Goal: Transaction & Acquisition: Purchase product/service

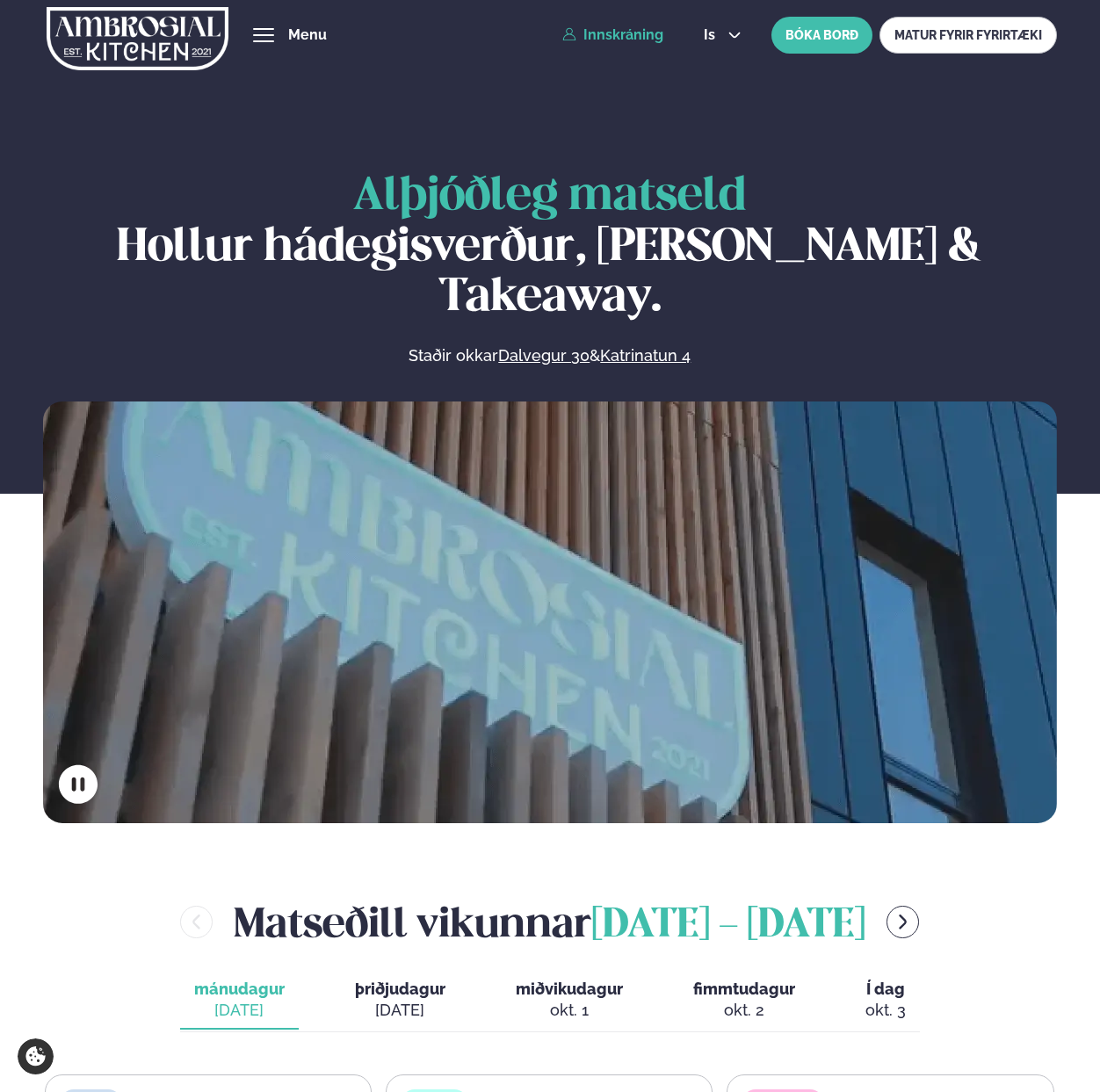
click at [638, 36] on link "Innskráning" at bounding box center [613, 35] width 101 height 16
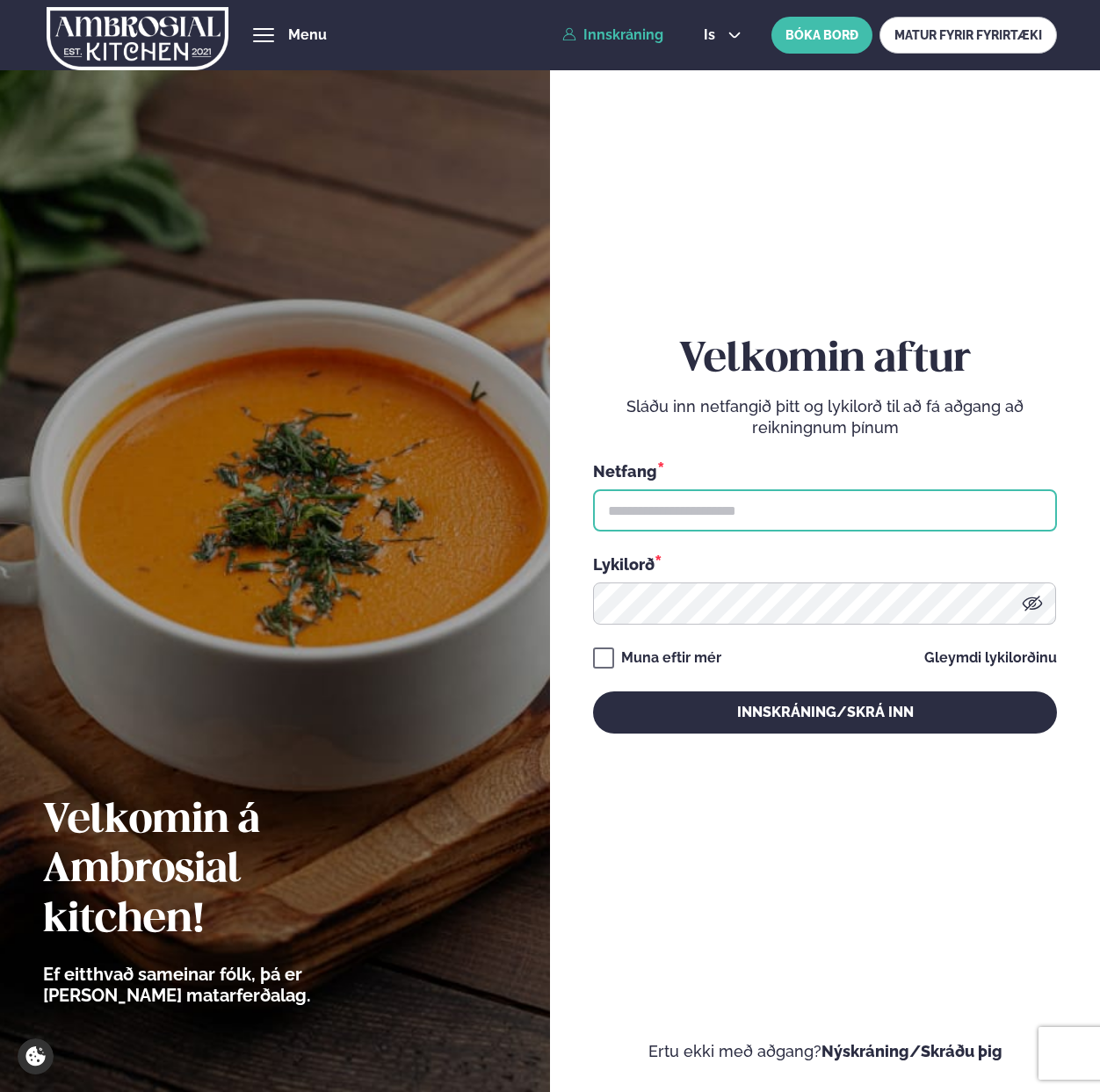
click at [639, 504] on input "text" at bounding box center [824, 510] width 463 height 42
paste input "**********"
type input "**********"
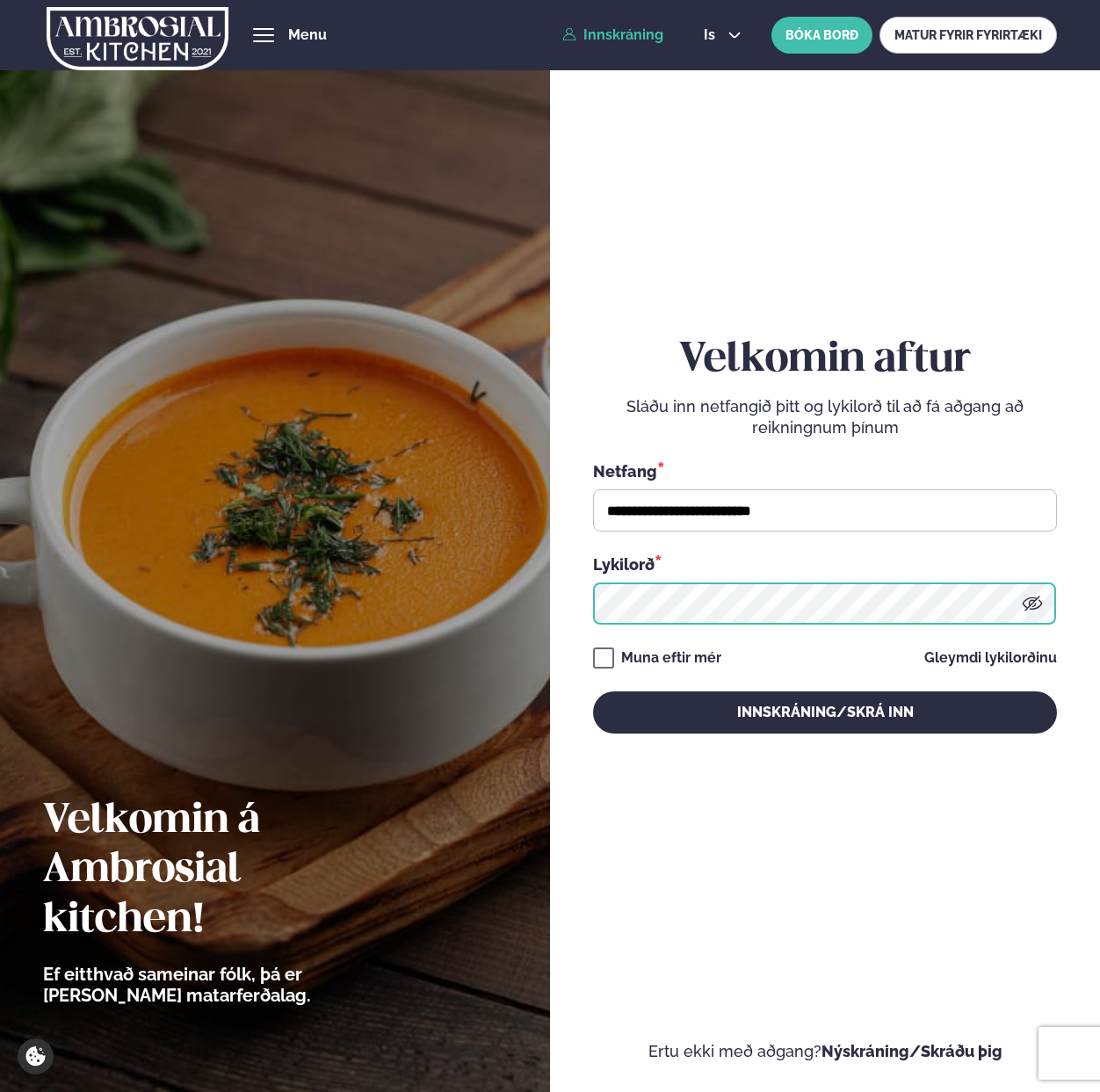
click at [593, 692] on button "Innskráning/Skrá inn" at bounding box center [824, 713] width 463 height 42
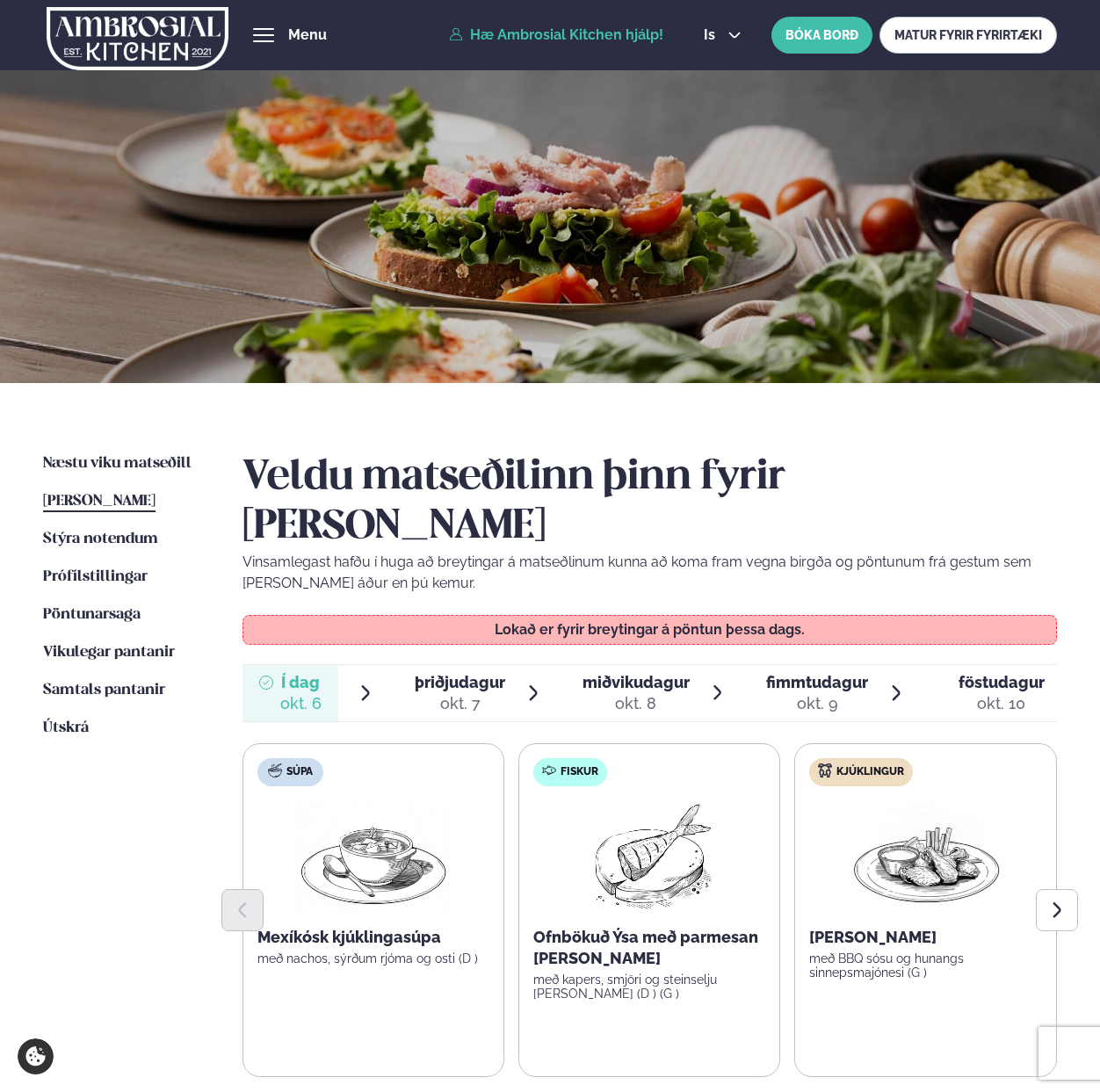
click at [472, 673] on span "þriðjudagur" at bounding box center [460, 683] width 91 height 19
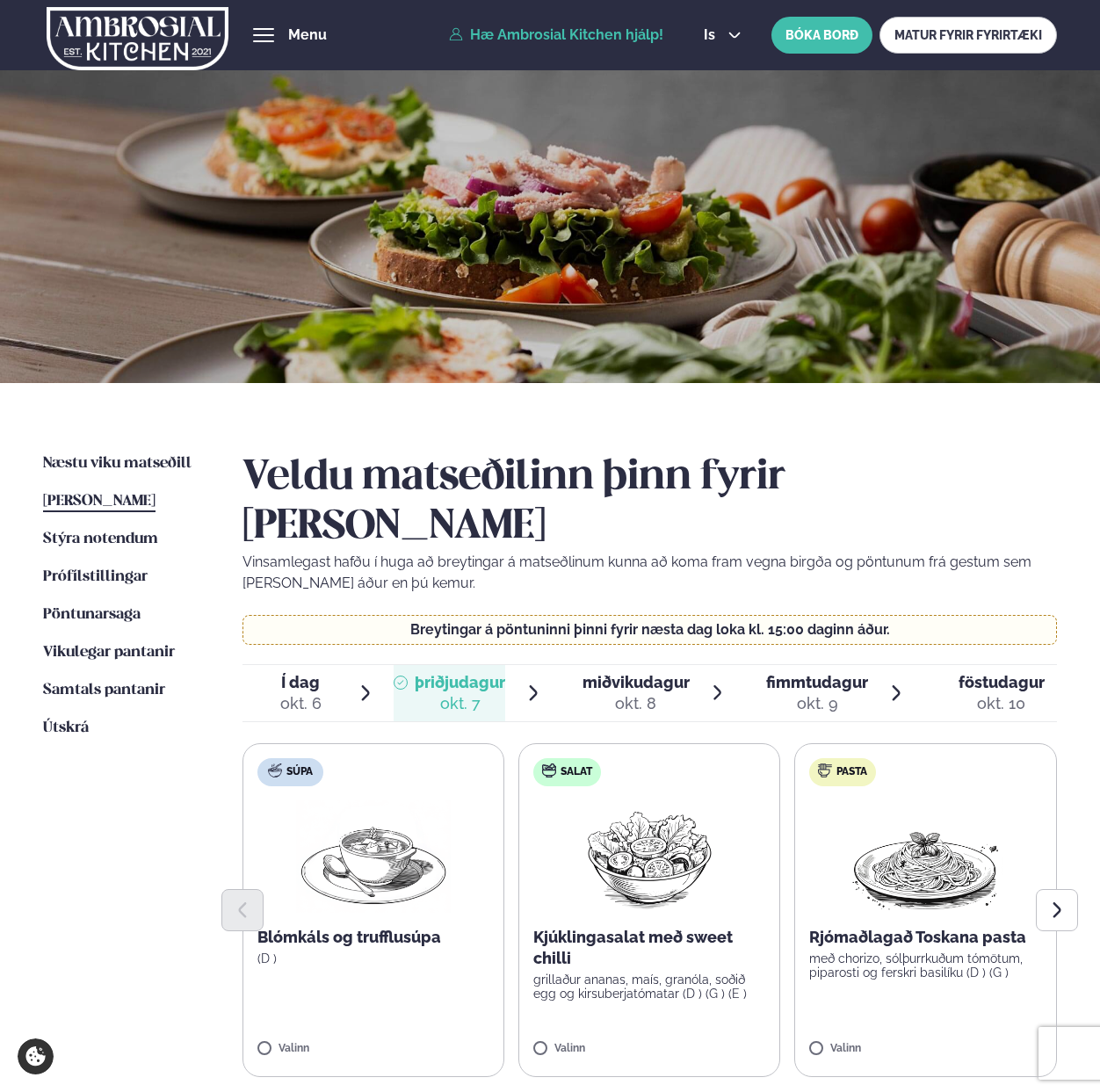
click at [474, 693] on div "okt. 7" at bounding box center [460, 703] width 91 height 22
click at [692, 1033] on icon at bounding box center [700, 1041] width 18 height 18
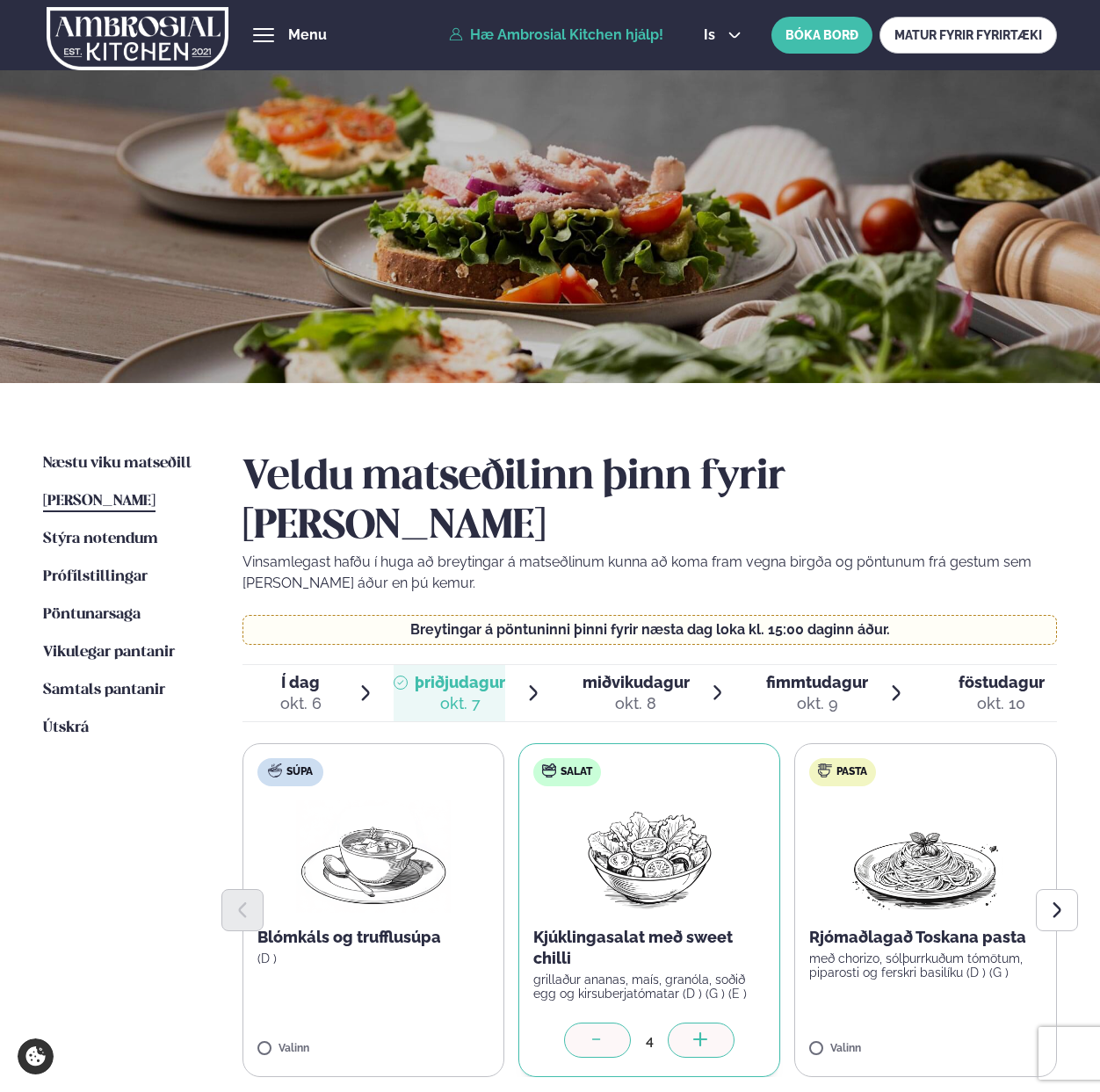
click at [692, 1033] on icon at bounding box center [700, 1041] width 18 height 18
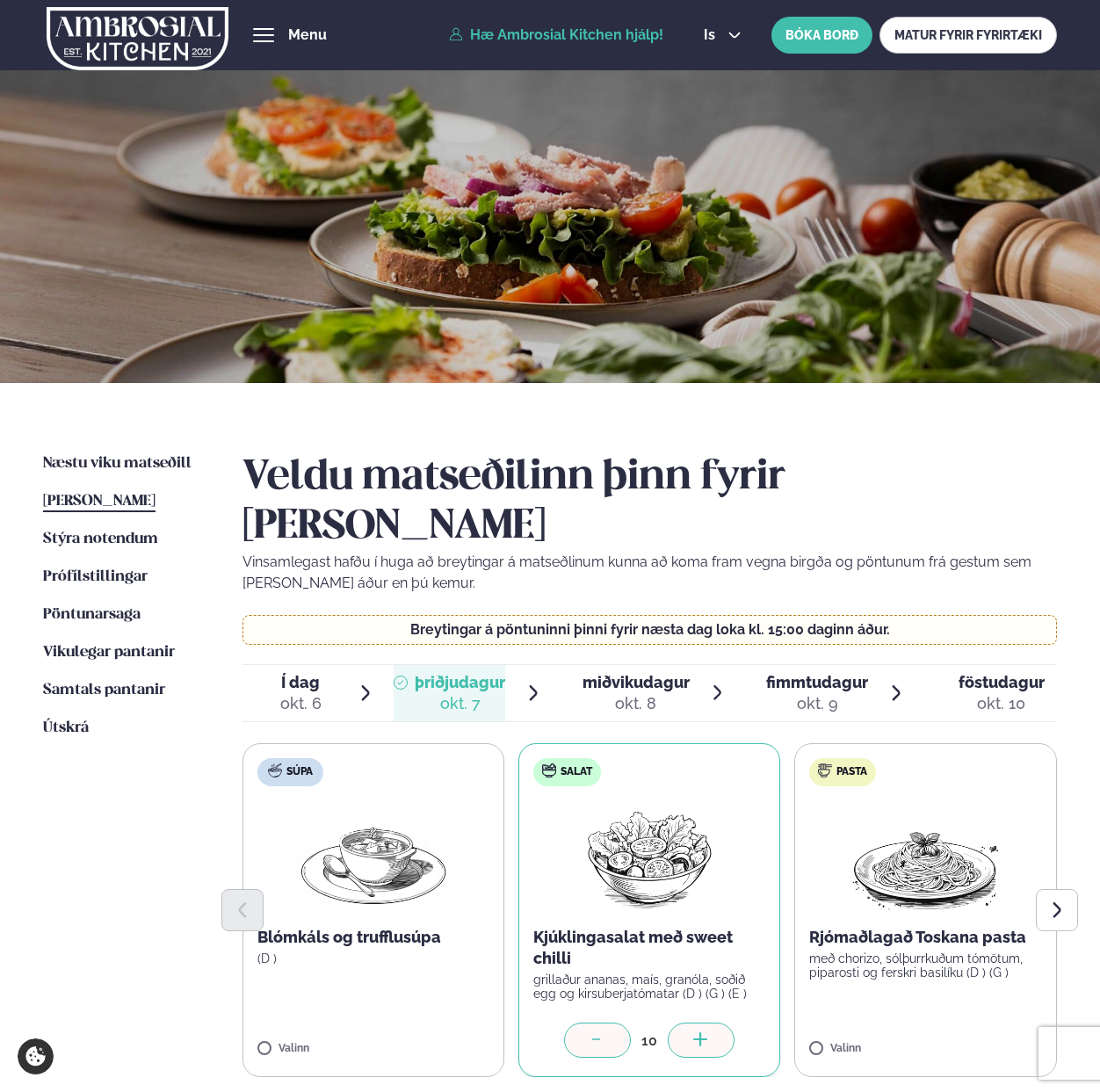
click at [603, 1023] on div at bounding box center [596, 1040] width 66 height 36
click at [1056, 904] on icon "Next slide" at bounding box center [1057, 911] width 7 height 15
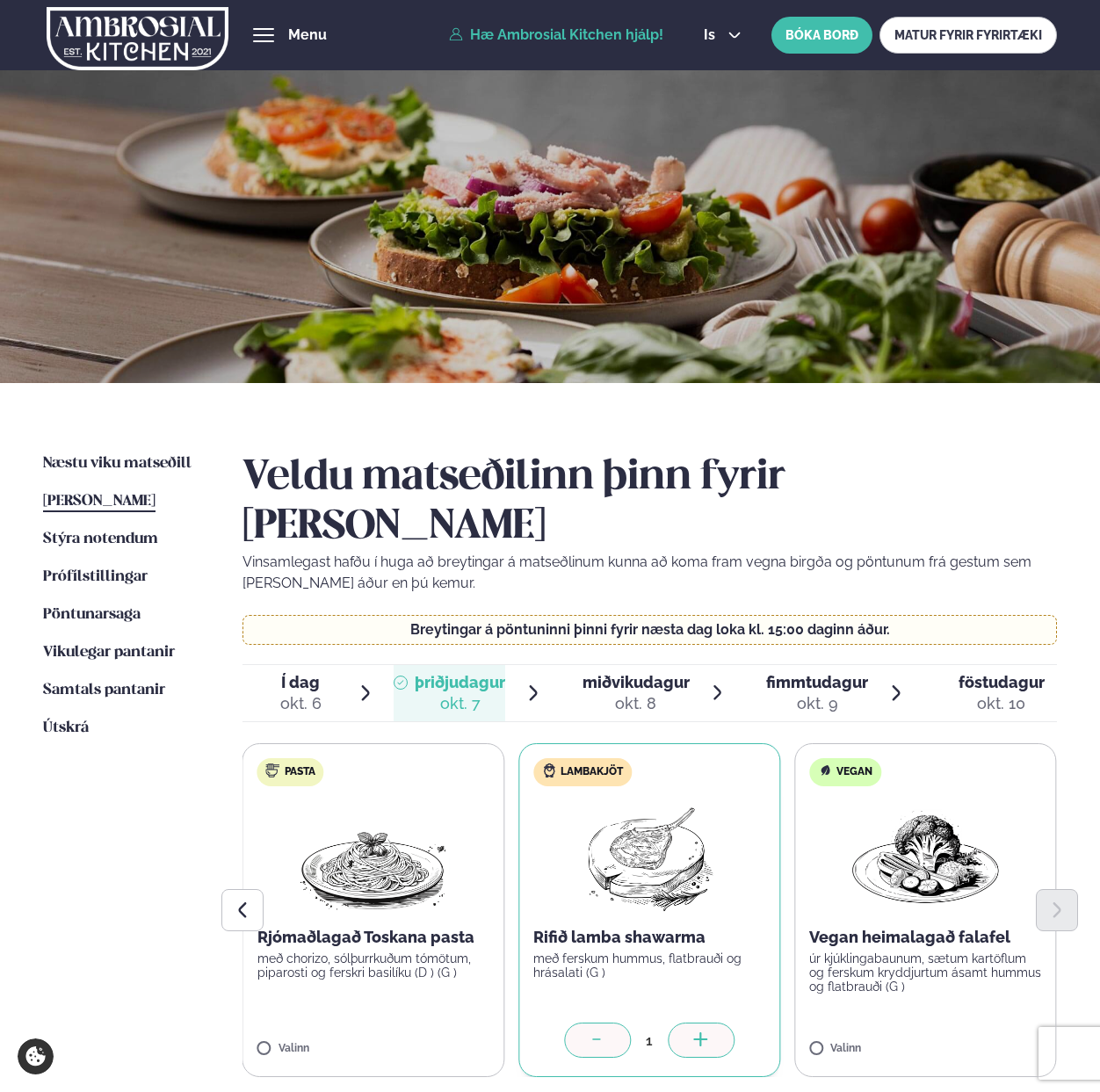
click at [700, 1039] on icon at bounding box center [699, 1040] width 14 height 2
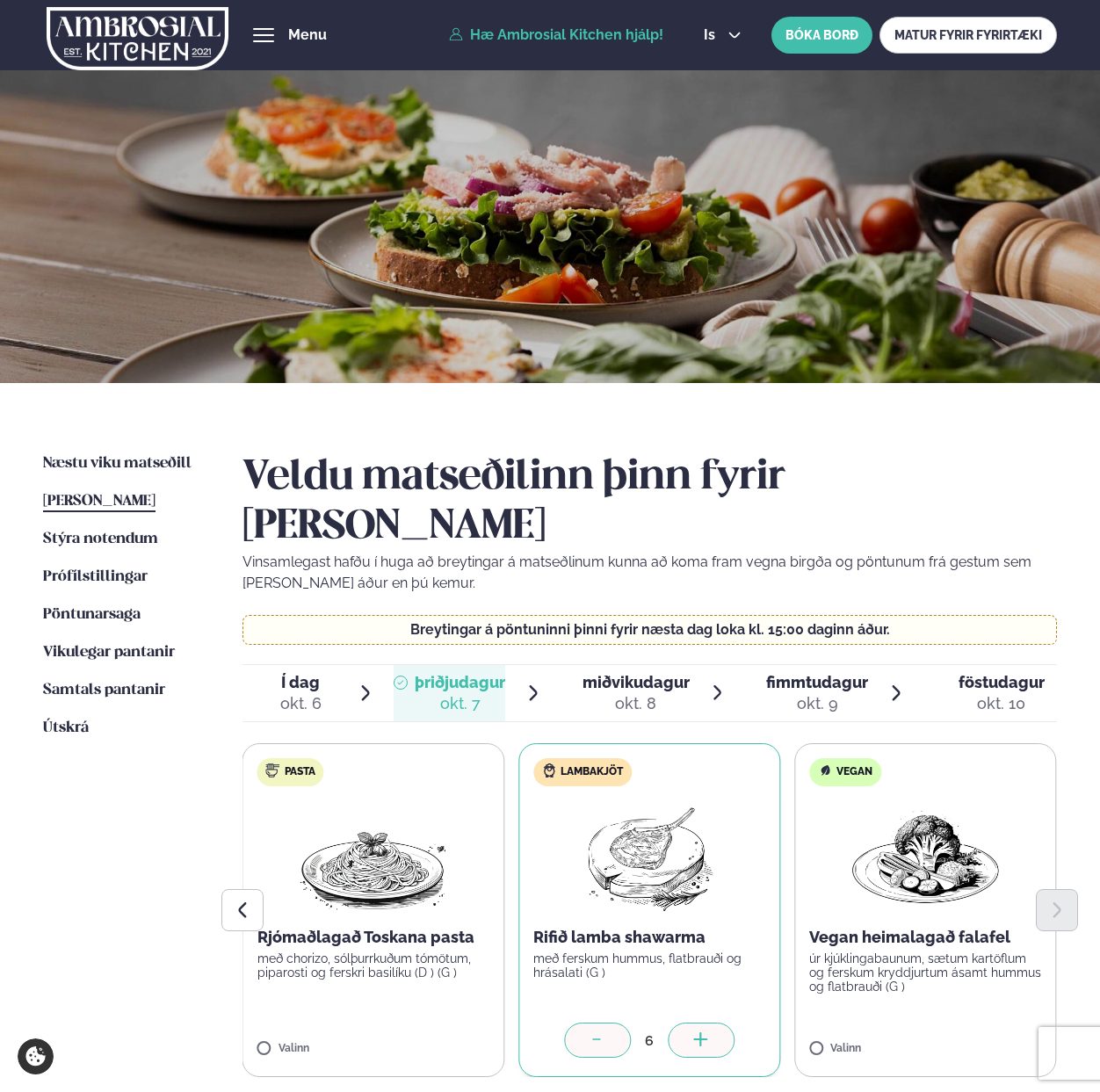
click at [700, 1039] on icon at bounding box center [699, 1040] width 14 height 2
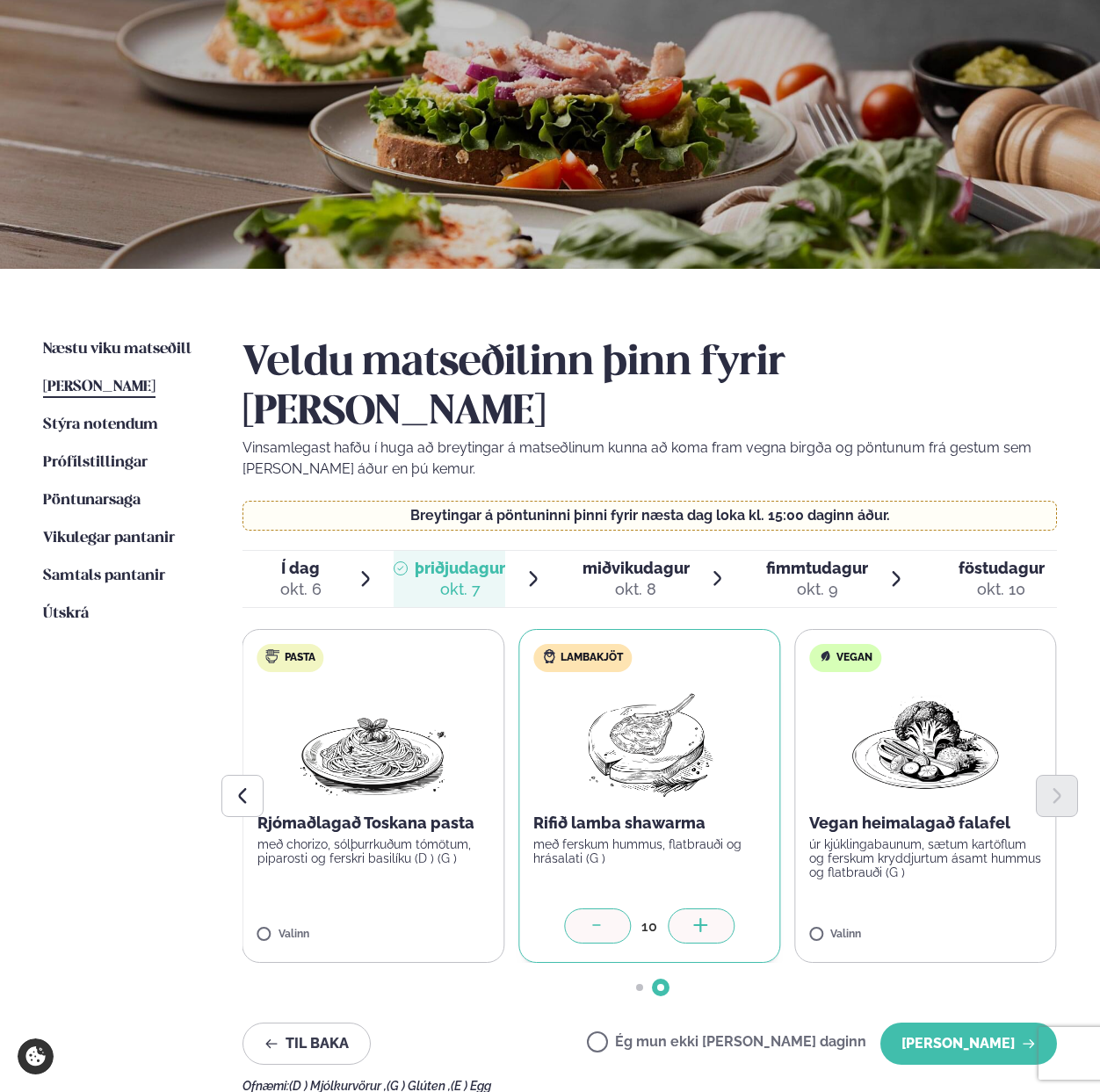
scroll to position [171, 0]
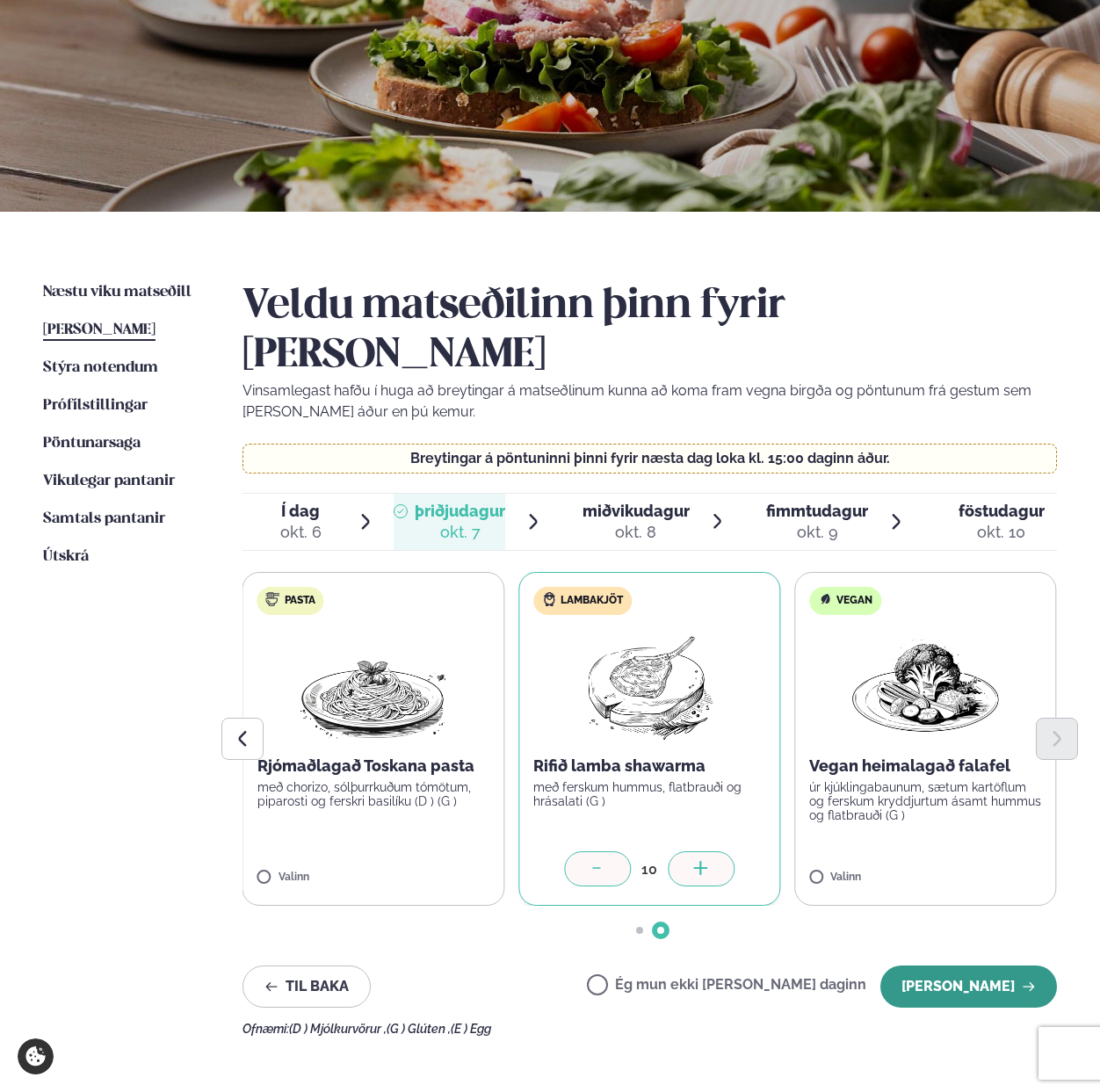
click at [946, 966] on button "[PERSON_NAME]" at bounding box center [968, 986] width 177 height 42
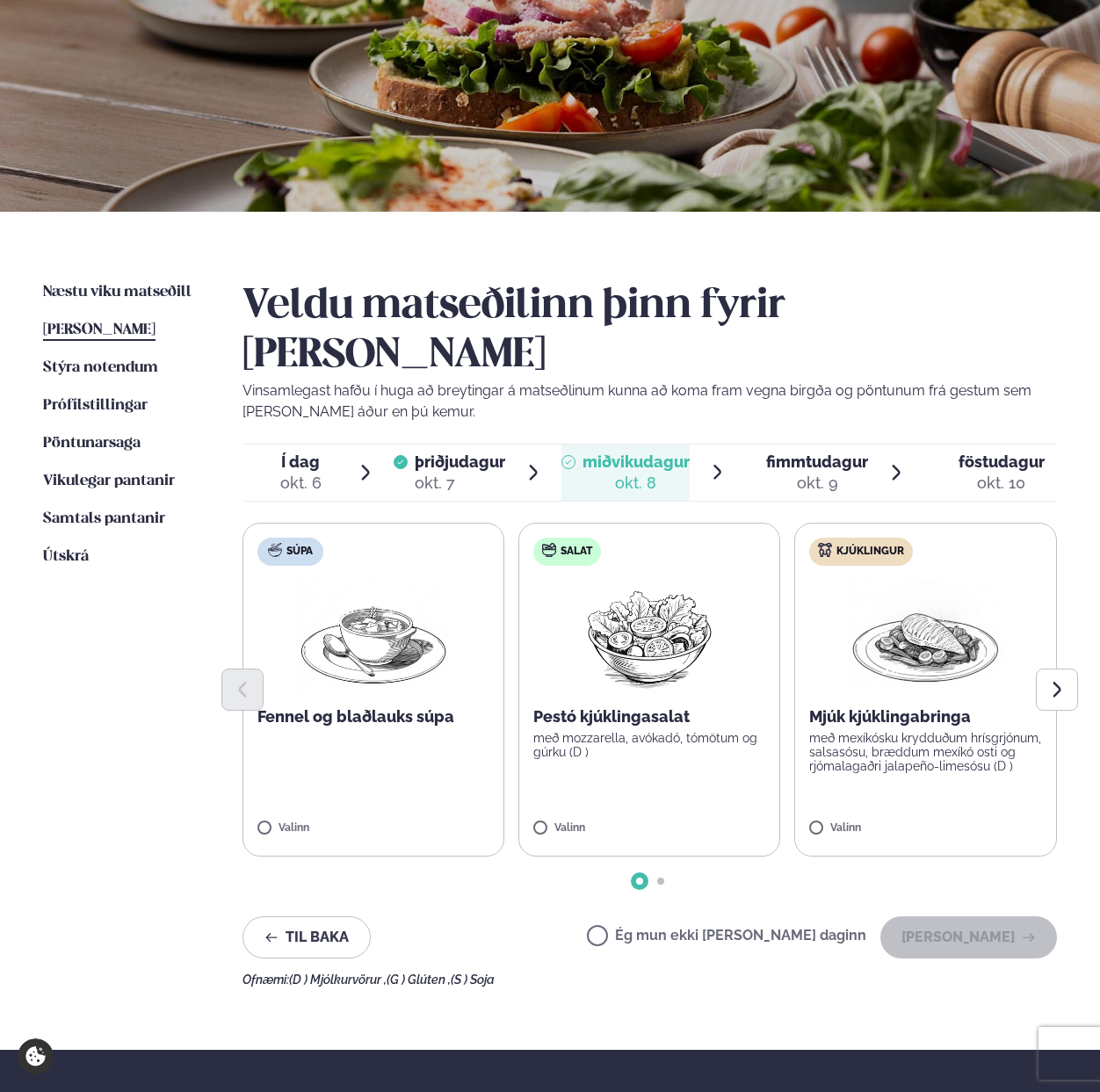
click at [831, 452] on span "fimmtudagur" at bounding box center [816, 462] width 102 height 19
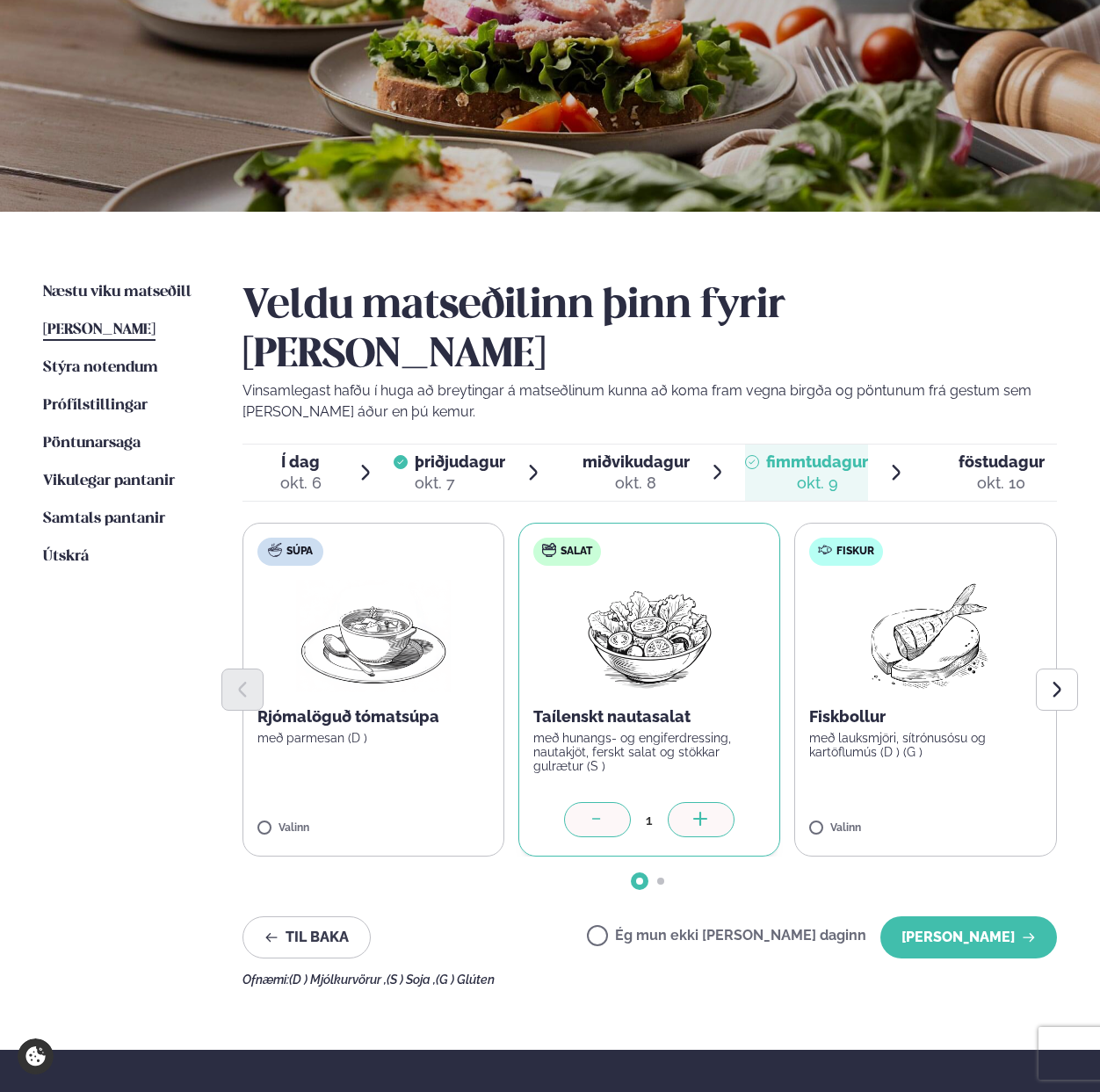
click at [691, 803] on div at bounding box center [700, 820] width 66 height 36
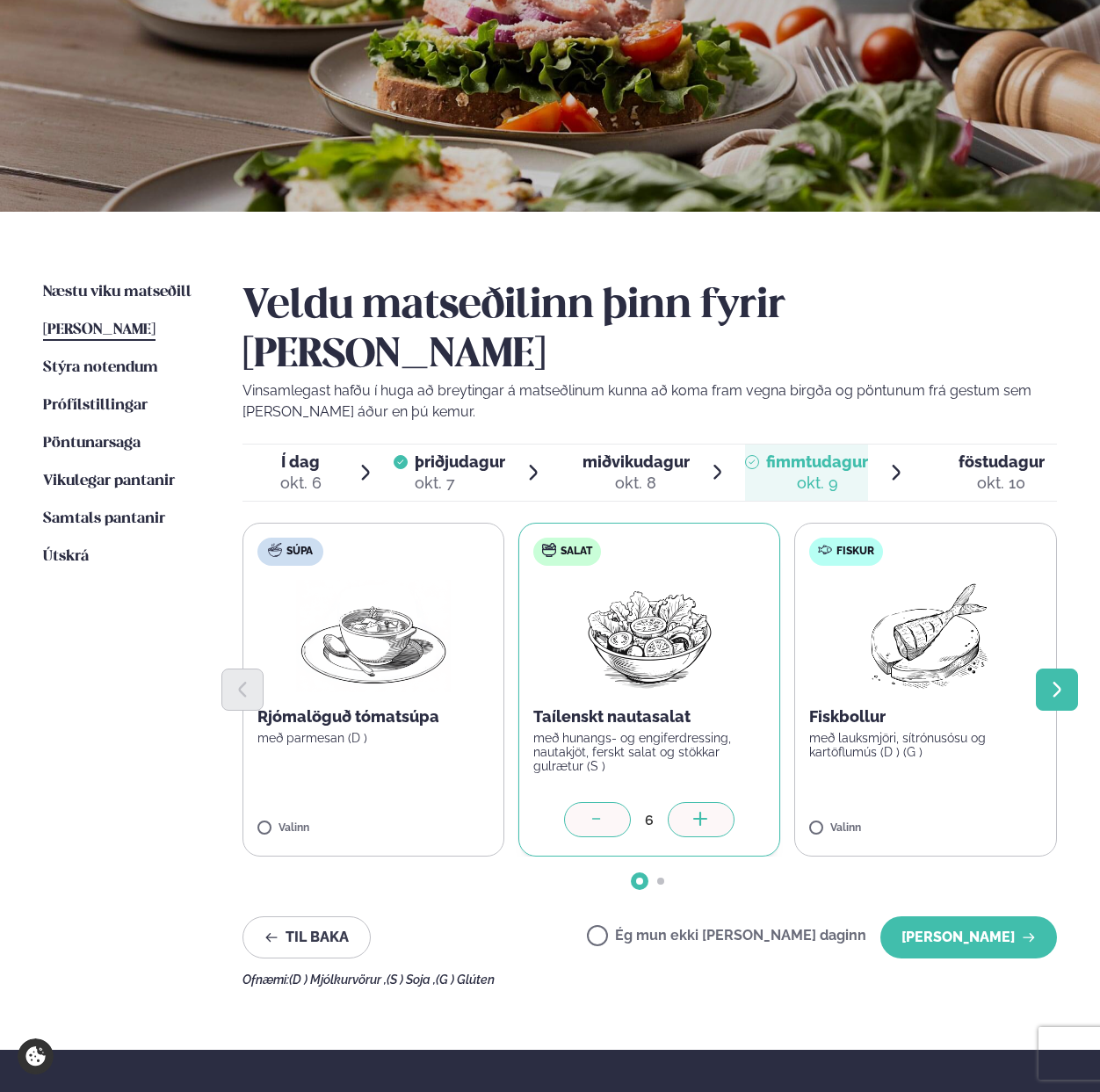
click at [1062, 680] on icon "Next slide" at bounding box center [1057, 689] width 20 height 20
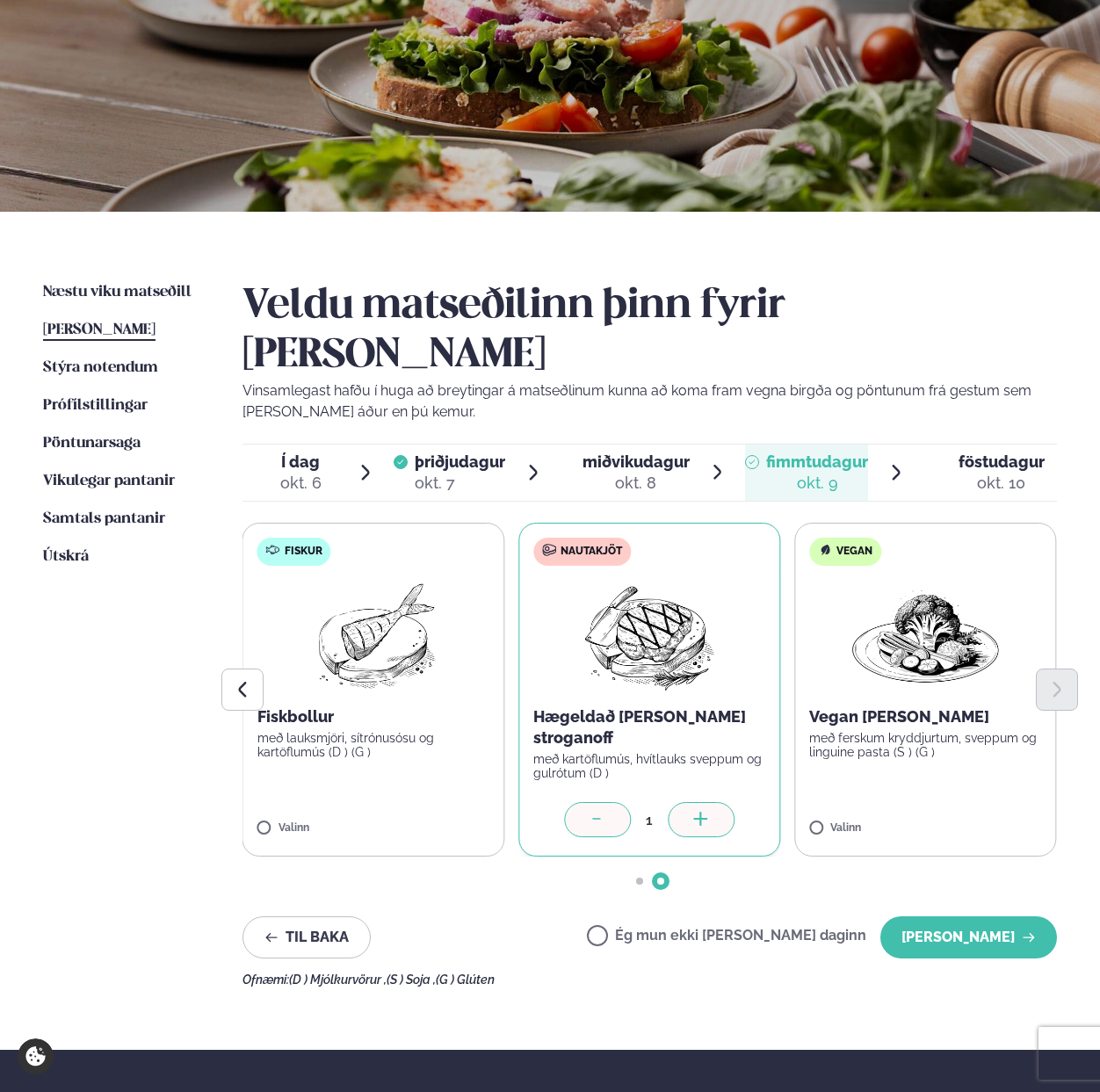
click at [693, 812] on icon at bounding box center [700, 820] width 18 height 18
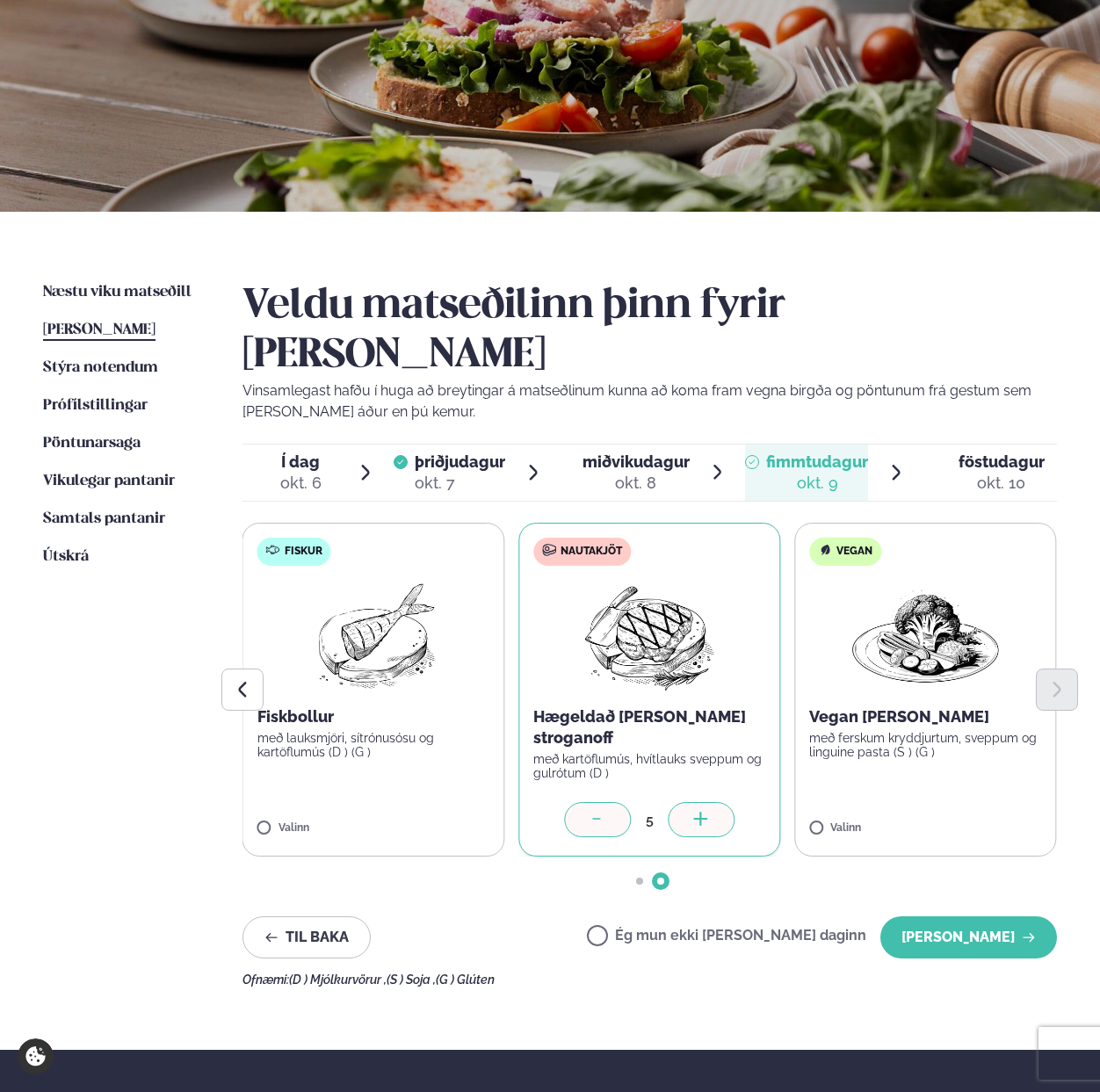
click at [693, 812] on icon at bounding box center [700, 820] width 18 height 18
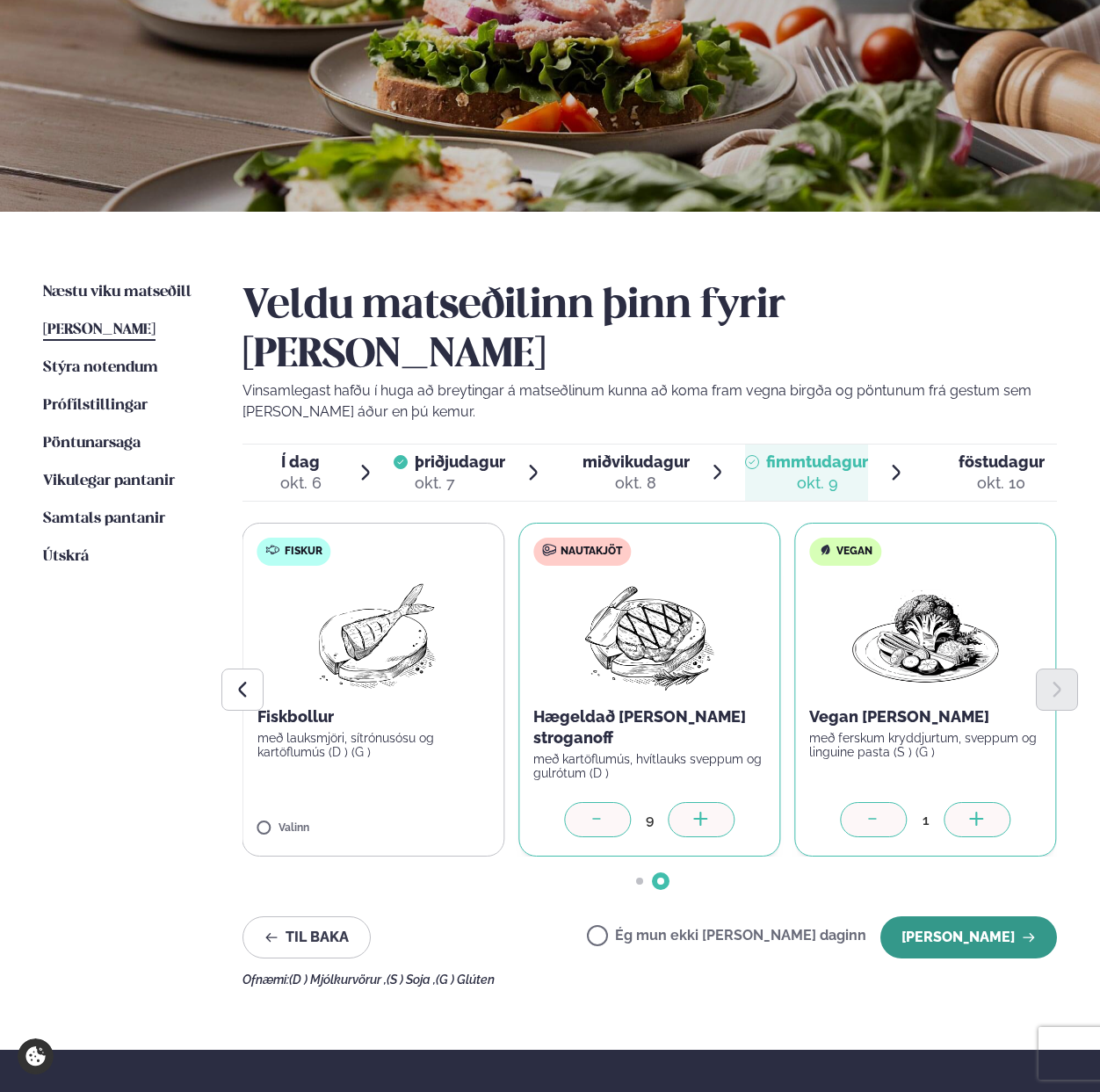
click at [1013, 917] on button "[PERSON_NAME]" at bounding box center [968, 937] width 177 height 42
